Goal: Information Seeking & Learning: Learn about a topic

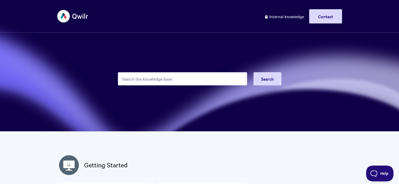
click at [169, 81] on input "Search the knowledge base" at bounding box center [182, 78] width 129 height 13
paste input "689514b42a9f4fbff284c760"
type input "689514b42a9f4fbff284c760"
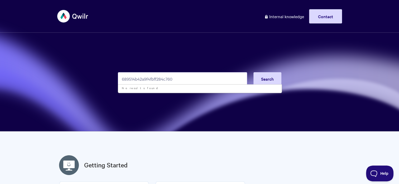
click at [169, 81] on input "689514b42a9f4fbff284c760" at bounding box center [182, 78] width 129 height 13
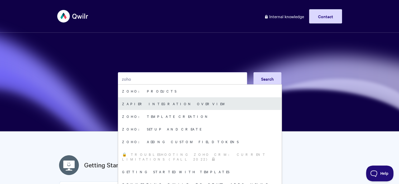
type input "zoho"
click at [178, 102] on link "Zapier integration overview" at bounding box center [199, 103] width 163 height 13
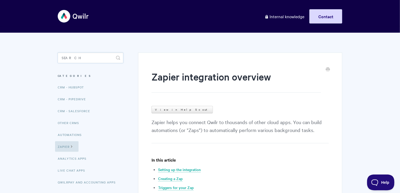
click at [73, 55] on input "Search" at bounding box center [91, 57] width 66 height 11
type input "p"
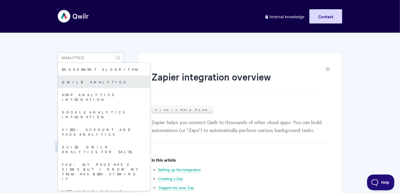
type input "analytics"
click at [79, 82] on link "Qwilr Analytics" at bounding box center [104, 81] width 92 height 13
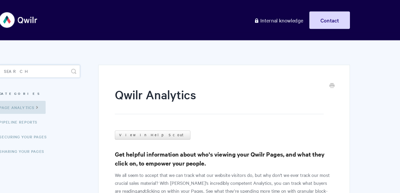
click at [89, 57] on input "Search" at bounding box center [91, 57] width 66 height 11
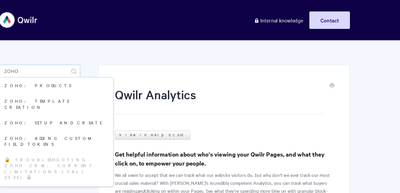
type input "zoho"
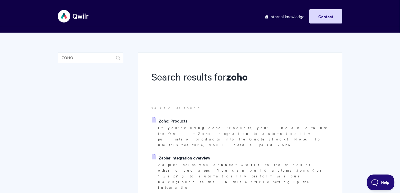
click at [177, 153] on link "Zapier integration overview" at bounding box center [181, 157] width 59 height 8
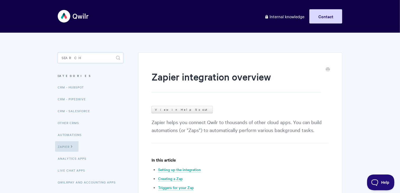
click at [85, 58] on input "Search" at bounding box center [91, 57] width 66 height 11
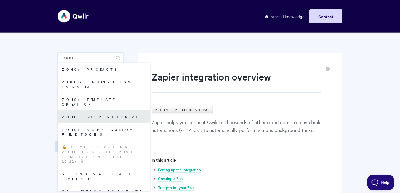
type input "zoho"
click at [94, 110] on link "Zoho: Setup and Create" at bounding box center [104, 116] width 92 height 13
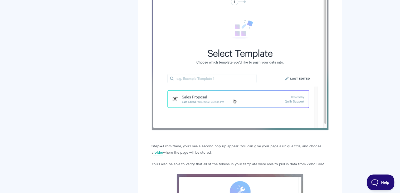
scroll to position [2692, 0]
